Goal: Task Accomplishment & Management: Use online tool/utility

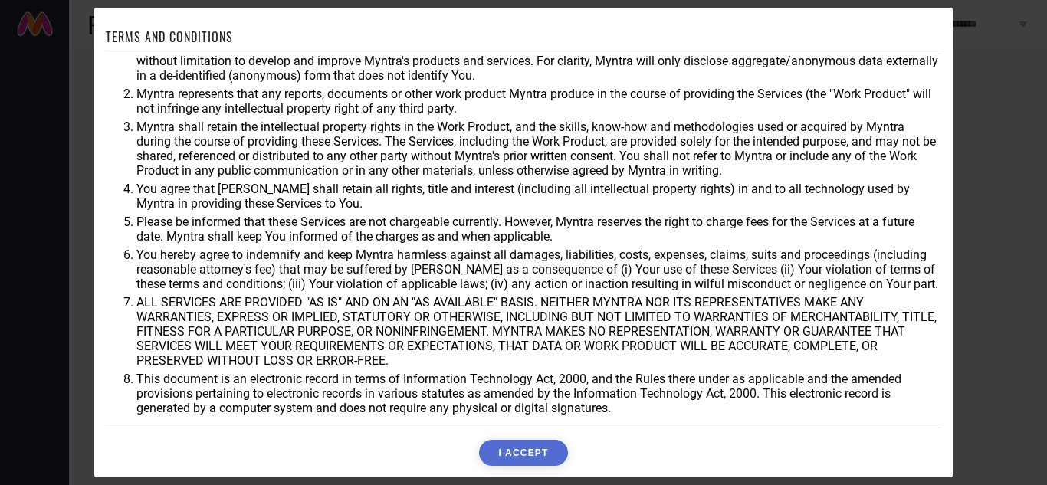
scroll to position [42, 0]
click at [502, 451] on button "I ACCEPT" at bounding box center [523, 453] width 88 height 26
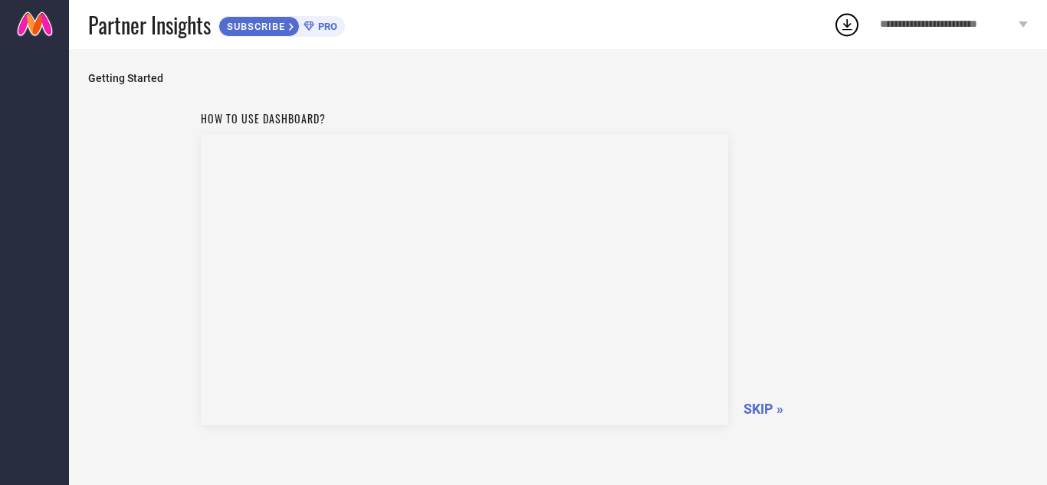
click at [760, 409] on span "SKIP »" at bounding box center [763, 409] width 40 height 16
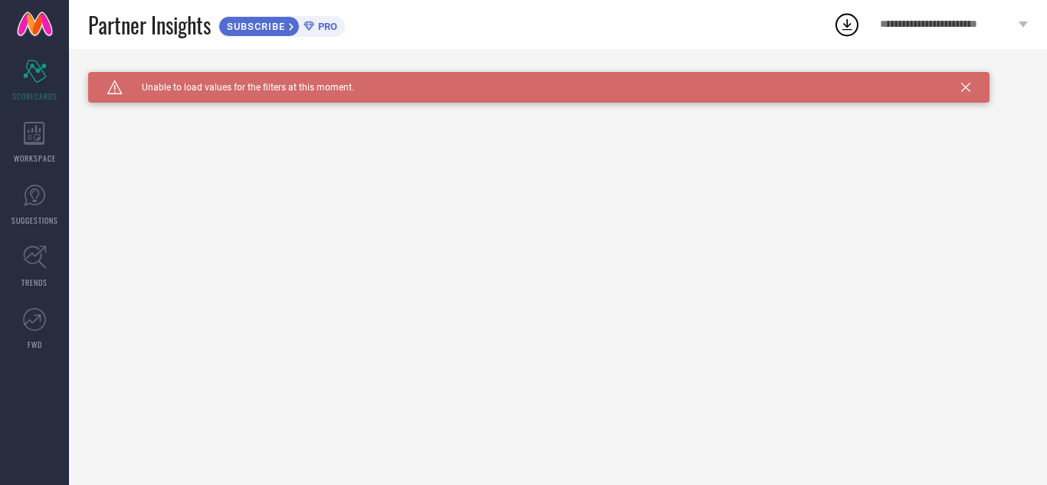
click at [962, 91] on icon at bounding box center [965, 87] width 9 height 9
